Goal: Task Accomplishment & Management: Manage account settings

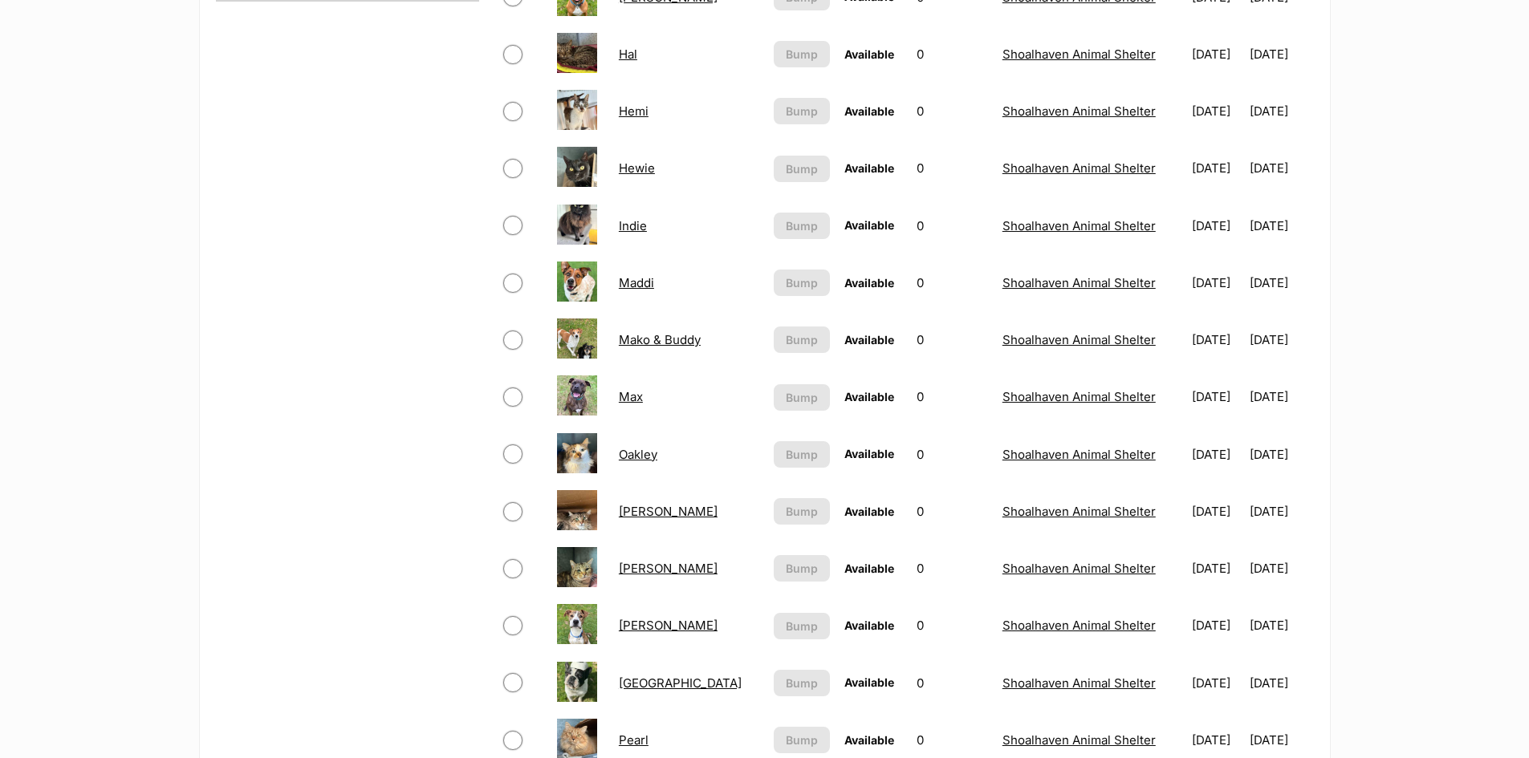
click at [629, 623] on link "[PERSON_NAME]" at bounding box center [668, 625] width 99 height 15
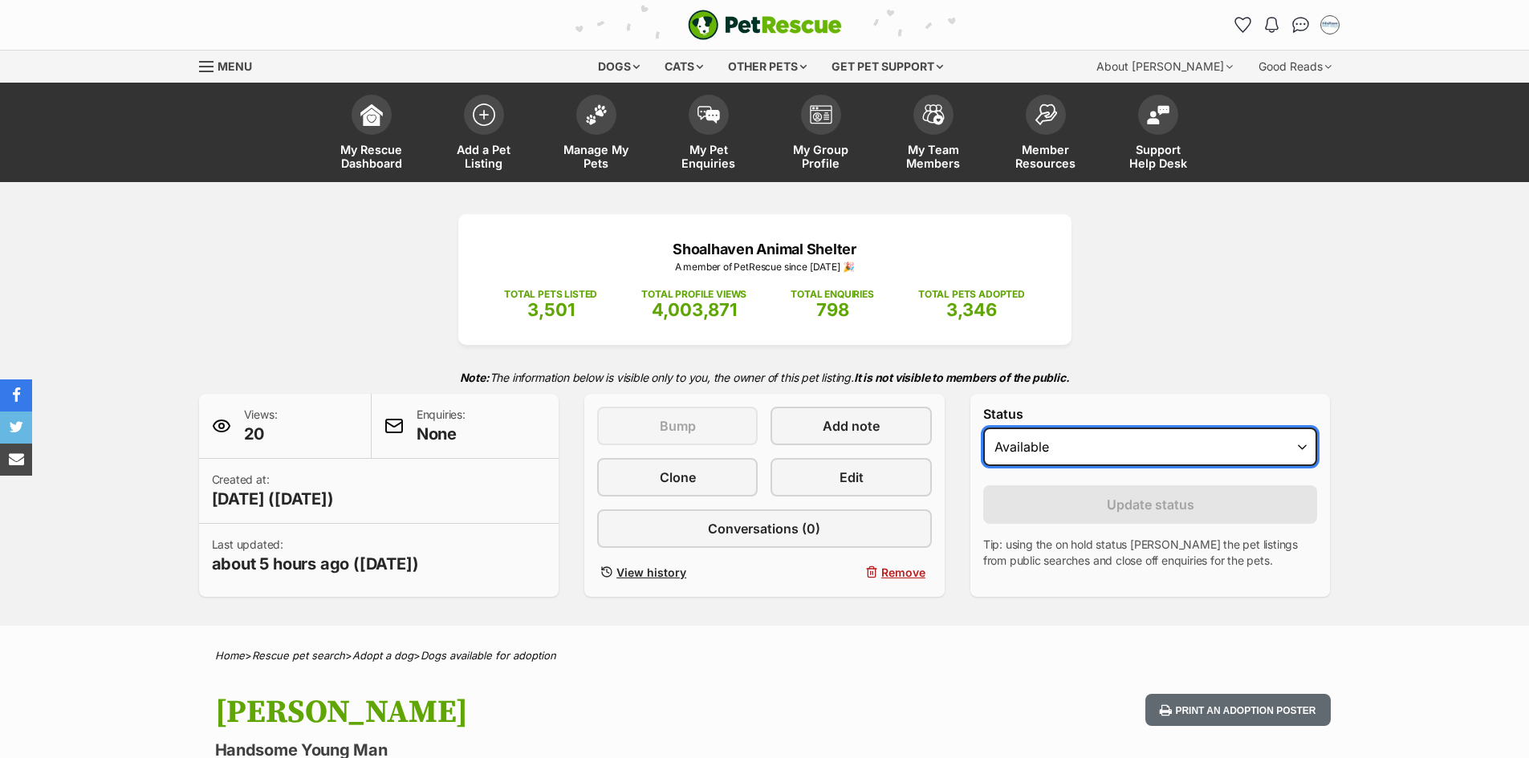
click at [1038, 450] on select "Draft Available On hold Adopted" at bounding box center [1150, 447] width 335 height 39
select select "rehomed"
click at [983, 428] on select "Draft Available On hold Adopted" at bounding box center [1150, 447] width 335 height 39
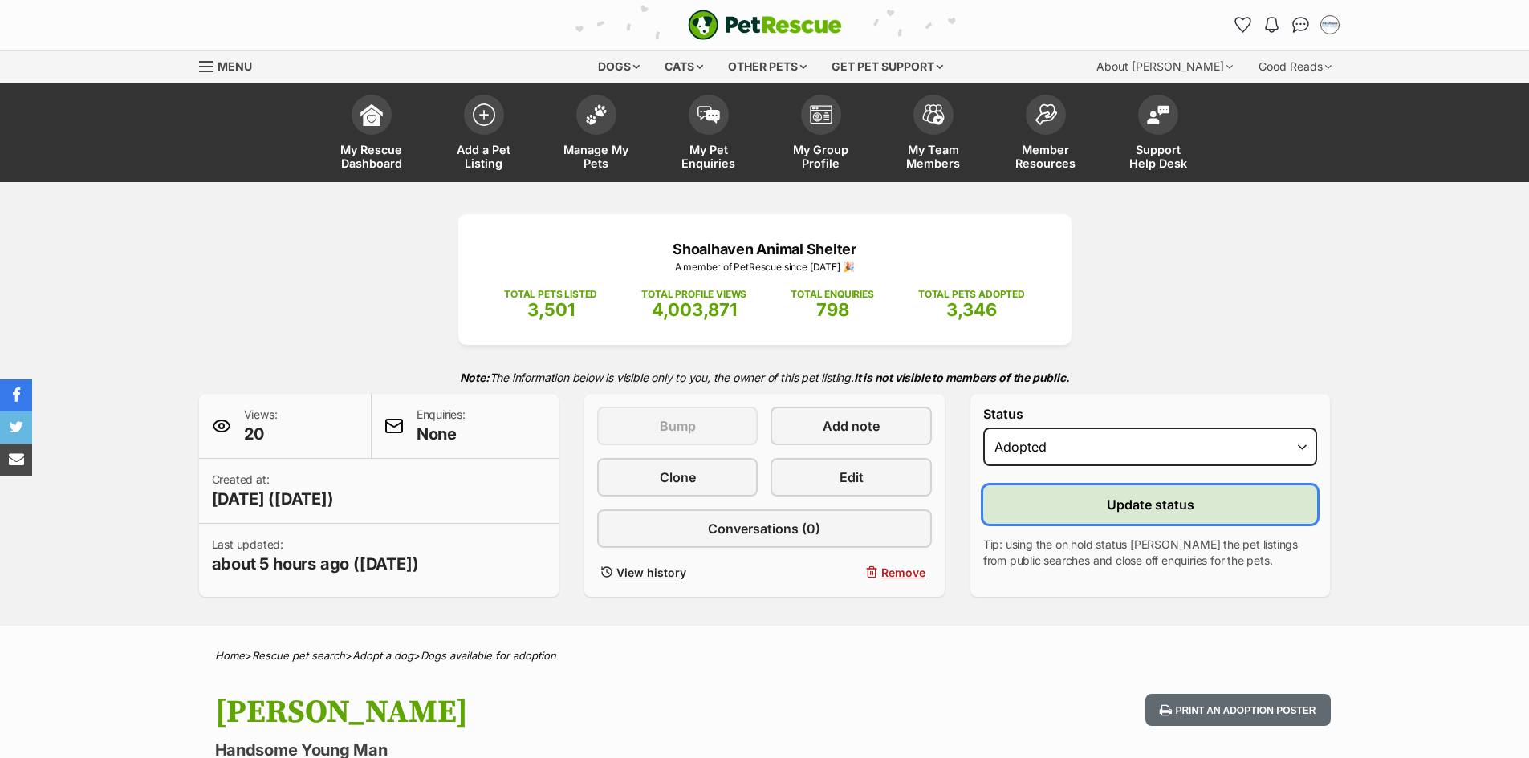
click at [1082, 510] on button "Update status" at bounding box center [1150, 505] width 335 height 39
